Goal: Information Seeking & Learning: Learn about a topic

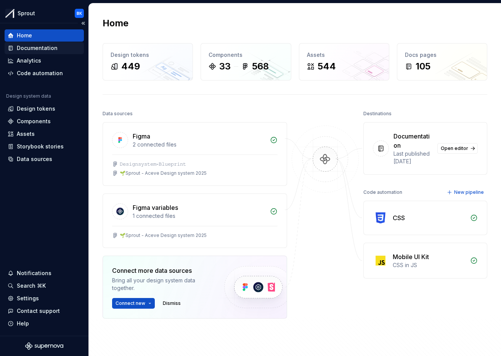
click at [47, 52] on div "Documentation" at bounding box center [44, 48] width 79 height 12
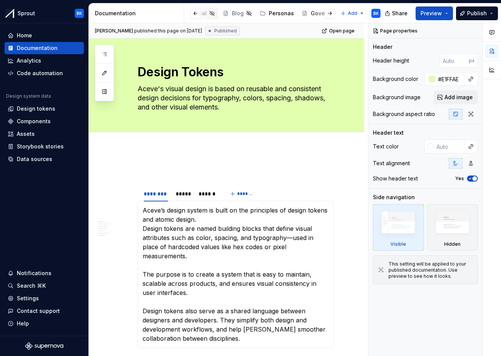
scroll to position [0, 310]
click at [299, 11] on div "Governance Model" at bounding box center [324, 14] width 51 height 8
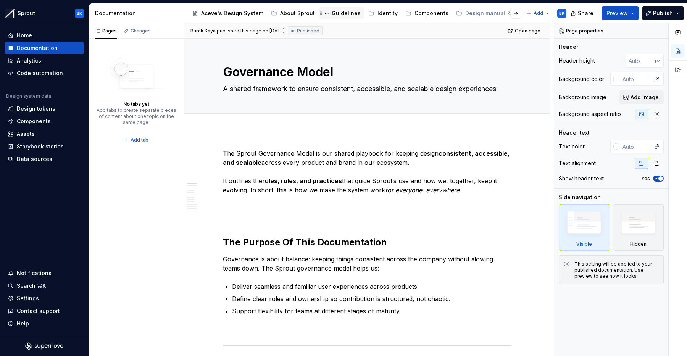
click at [341, 11] on div "Guidelines" at bounding box center [346, 14] width 29 height 8
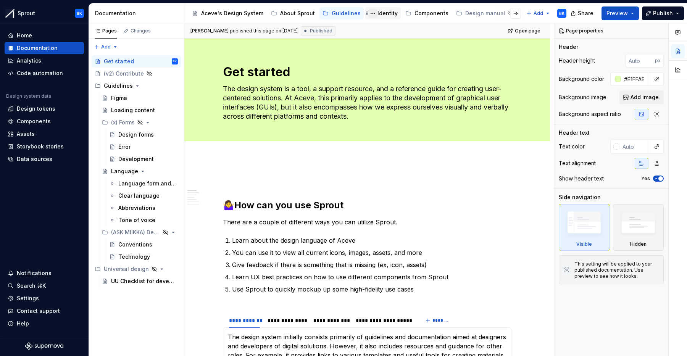
click at [372, 11] on button "Page tree" at bounding box center [372, 13] width 9 height 9
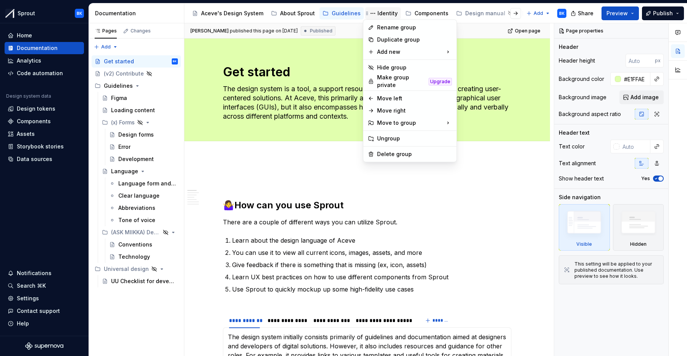
click at [383, 12] on html "Sprout BK Home Documentation Analytics Code automation Design system data Desig…" at bounding box center [343, 178] width 687 height 356
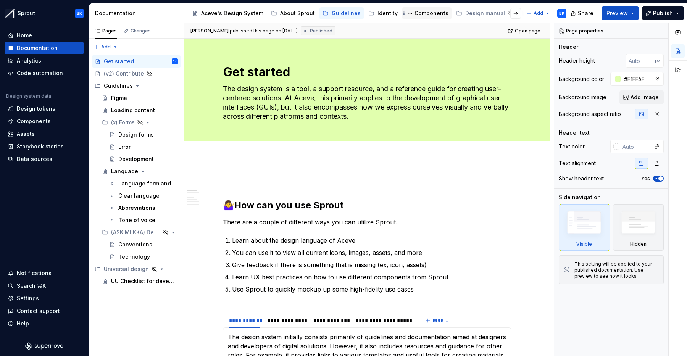
click at [425, 15] on div "Components" at bounding box center [431, 14] width 34 height 8
click at [290, 14] on div "About Sprout" at bounding box center [297, 14] width 35 height 8
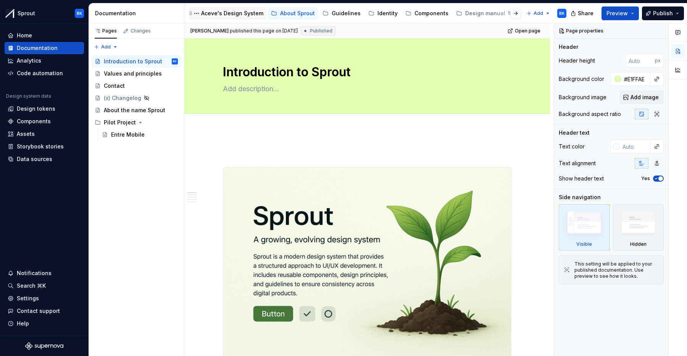
click at [214, 16] on div "Aceve's Design System" at bounding box center [232, 14] width 62 height 8
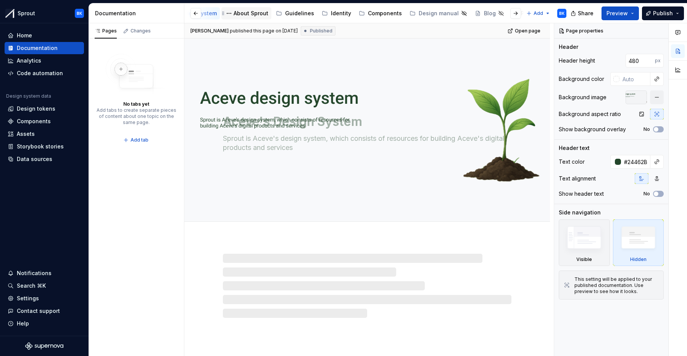
scroll to position [0, 125]
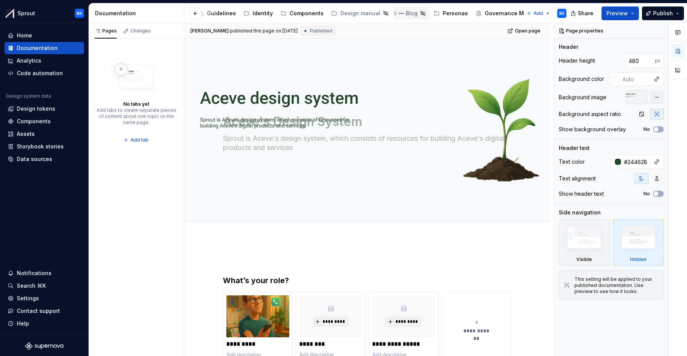
click at [406, 13] on div "Blog" at bounding box center [412, 14] width 12 height 8
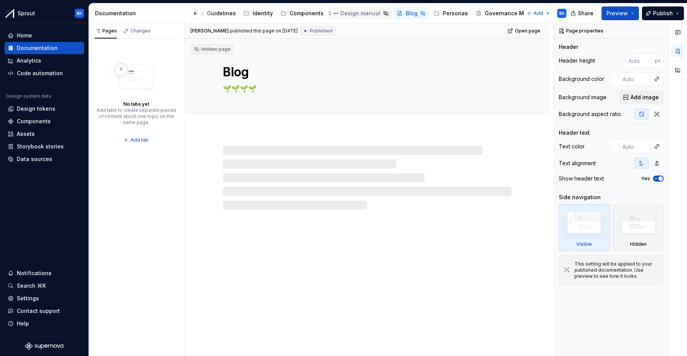
click at [352, 14] on div "Design manual" at bounding box center [360, 14] width 40 height 8
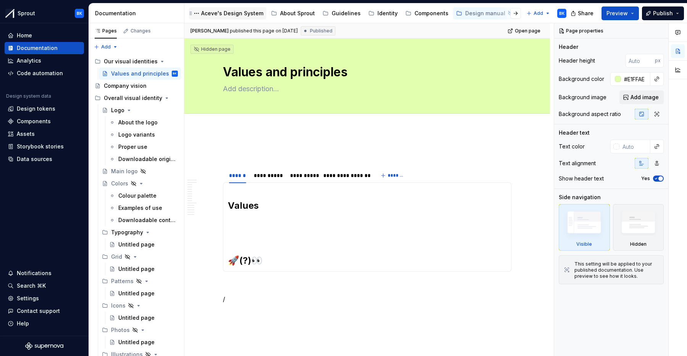
click at [248, 15] on div "Aceve's Design System" at bounding box center [232, 14] width 62 height 8
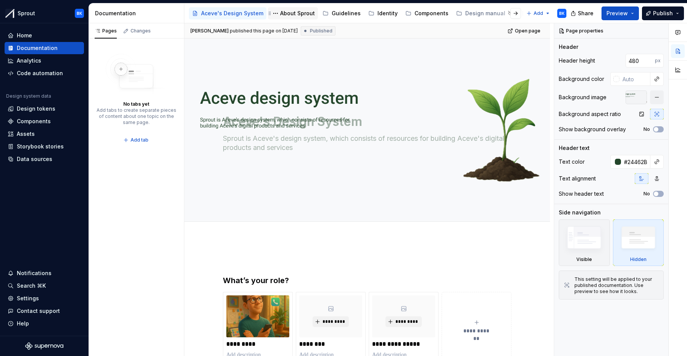
click at [285, 17] on div "About Sprout" at bounding box center [297, 14] width 35 height 8
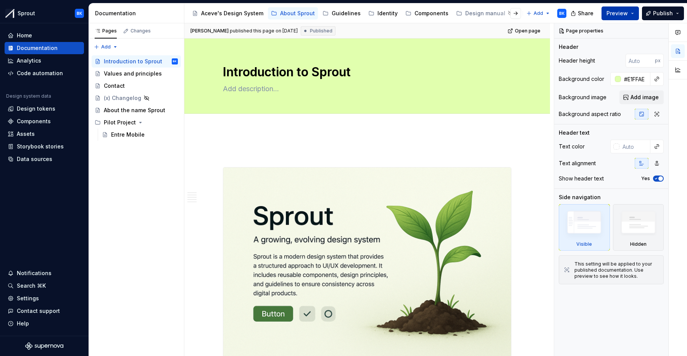
click at [501, 13] on button "Preview" at bounding box center [619, 13] width 37 height 14
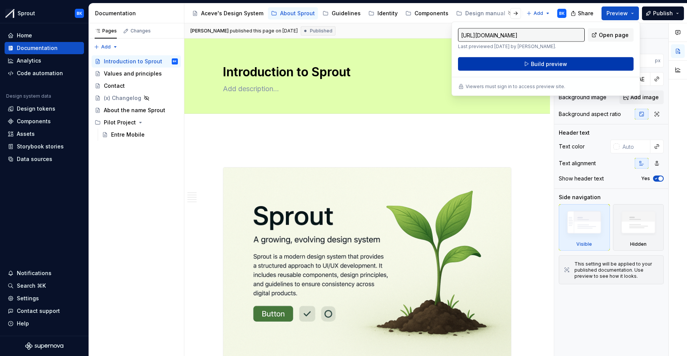
click at [501, 64] on button "Build preview" at bounding box center [546, 64] width 176 height 14
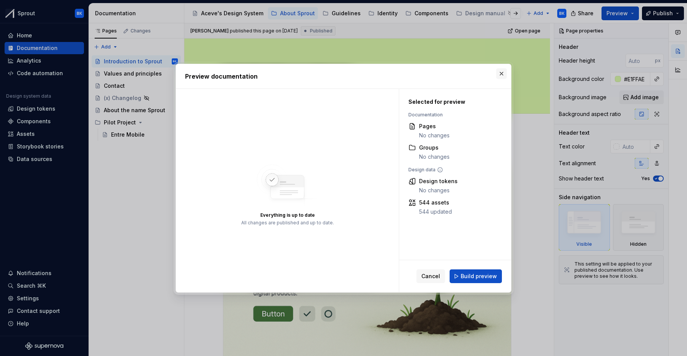
click at [501, 76] on button "button" at bounding box center [501, 73] width 11 height 11
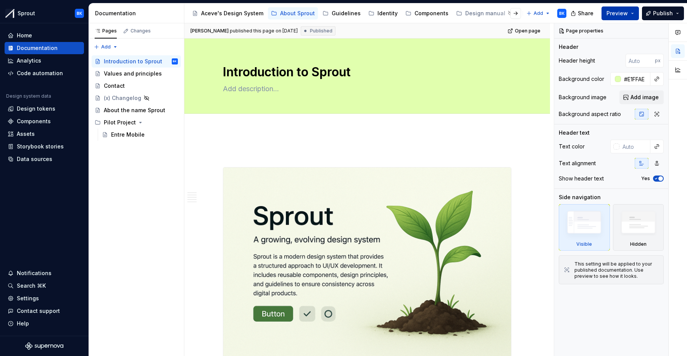
click at [501, 8] on button "Preview" at bounding box center [619, 13] width 37 height 14
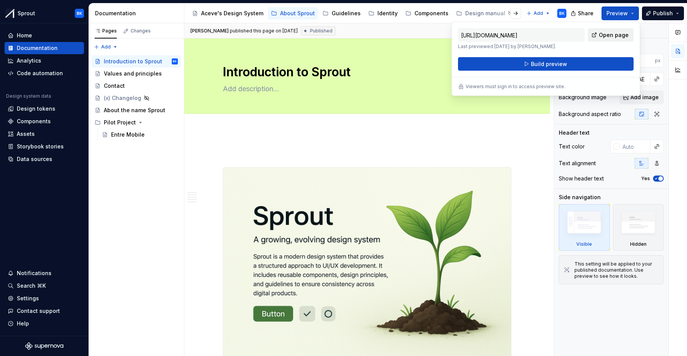
click at [501, 29] on link "Open page" at bounding box center [611, 35] width 46 height 14
click at [380, 17] on div "Identity" at bounding box center [382, 13] width 29 height 9
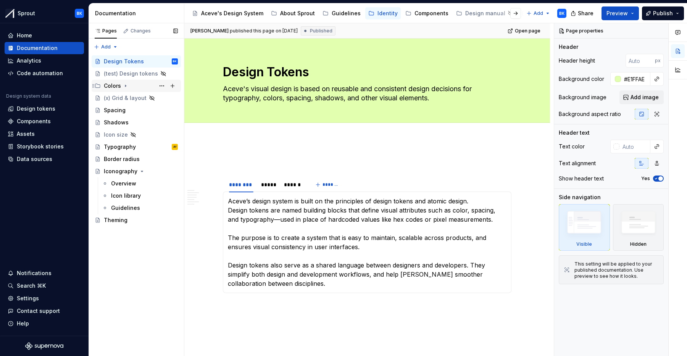
click at [127, 85] on icon "Page tree" at bounding box center [125, 86] width 6 height 6
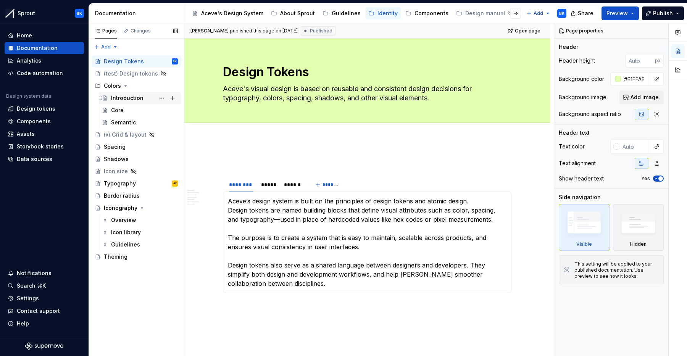
click at [140, 101] on div "Introduction" at bounding box center [127, 98] width 32 height 8
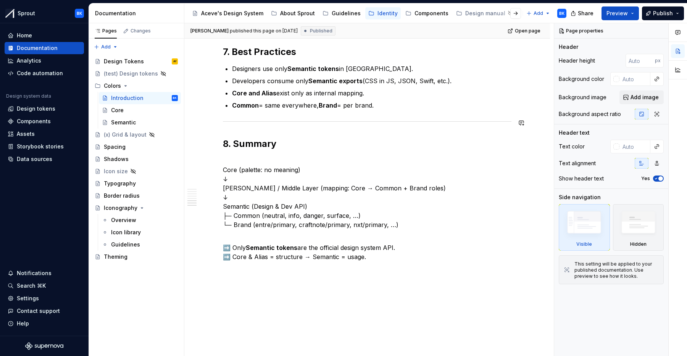
scroll to position [743, 0]
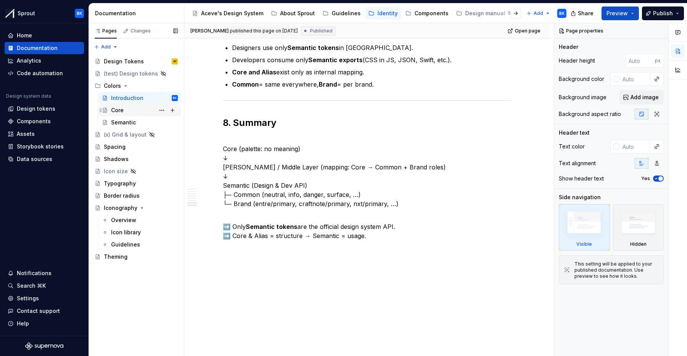
click at [134, 109] on div "Core" at bounding box center [144, 110] width 67 height 11
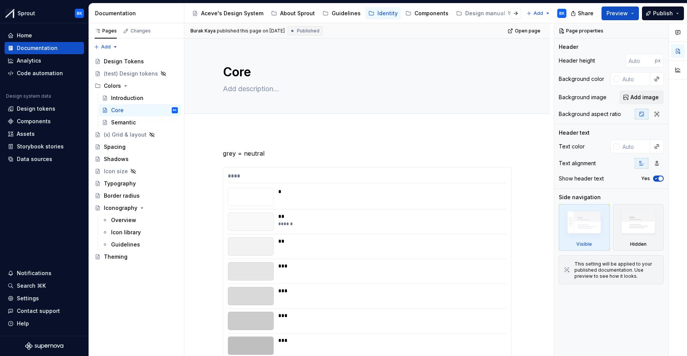
type textarea "*"
